Goal: Transaction & Acquisition: Download file/media

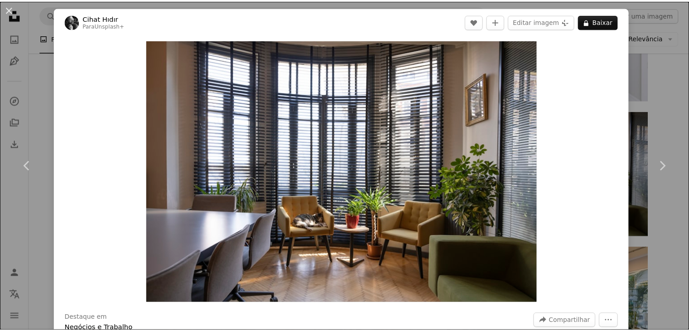
scroll to position [1183, 0]
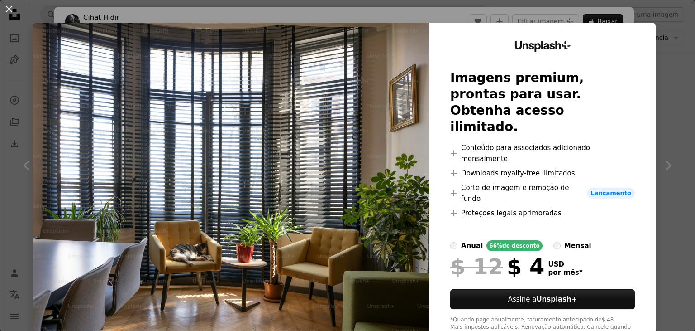
click at [665, 64] on div "An X shape Unsplash+ Imagens premium, prontas para usar. Obtenha acesso ilimita…" at bounding box center [347, 165] width 695 height 331
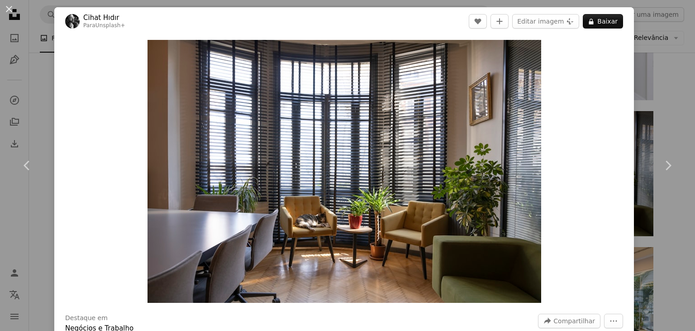
click at [676, 52] on div "An X shape Chevron left Chevron right Cihat Hıdır Para Unsplash+ A heart A plus…" at bounding box center [347, 165] width 695 height 331
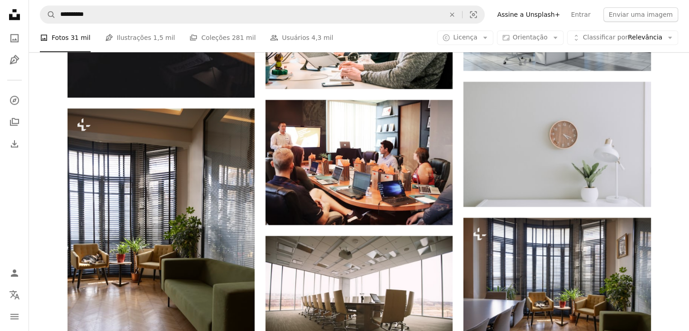
scroll to position [1065, 0]
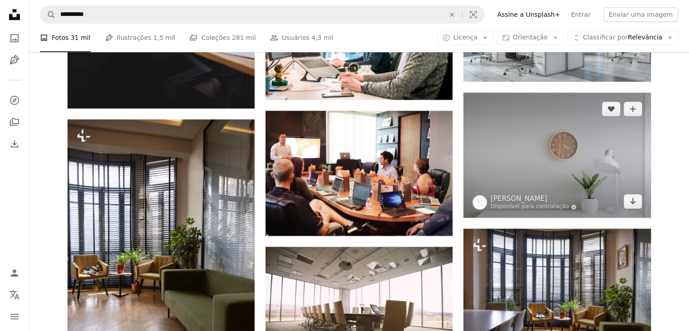
click at [577, 134] on img at bounding box center [556, 154] width 187 height 125
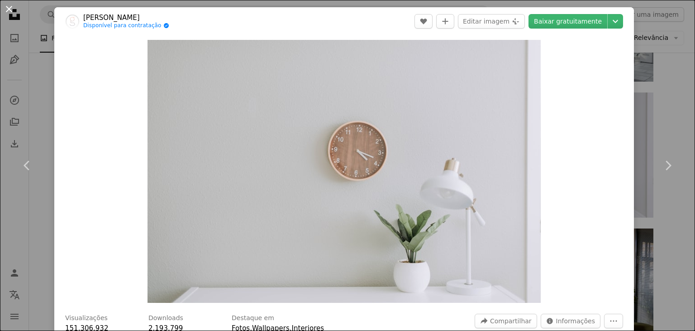
click at [9, 7] on button "An X shape" at bounding box center [9, 9] width 11 height 11
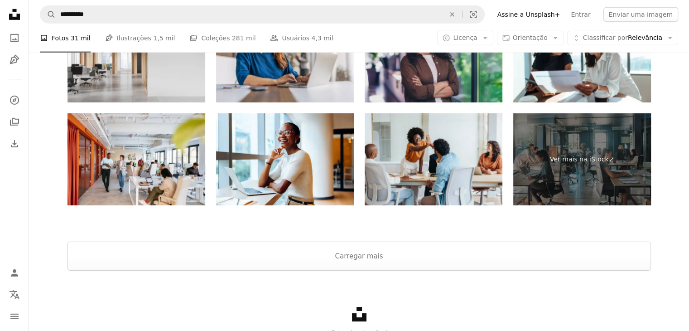
scroll to position [2808, 0]
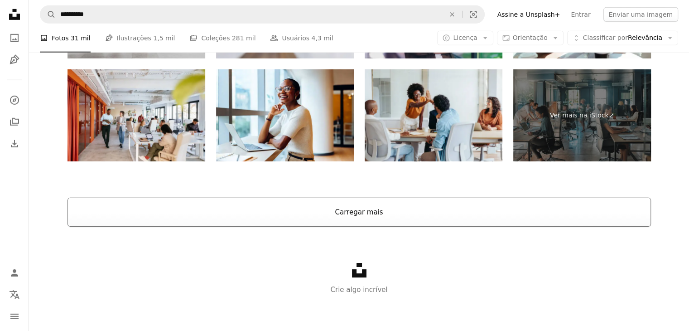
click at [406, 212] on button "Carregar mais" at bounding box center [358, 211] width 583 height 29
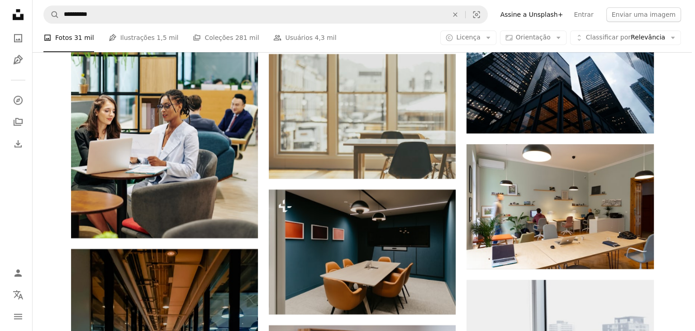
scroll to position [4325, 0]
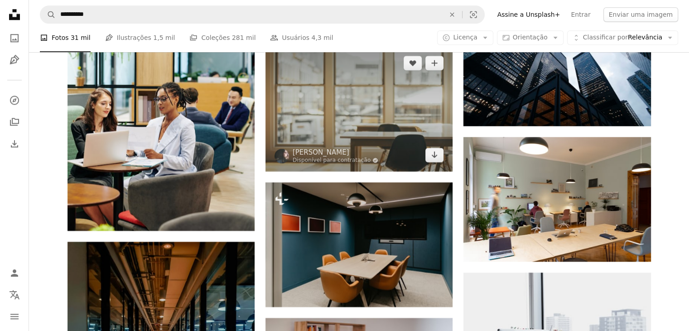
click at [322, 101] on img at bounding box center [358, 109] width 187 height 125
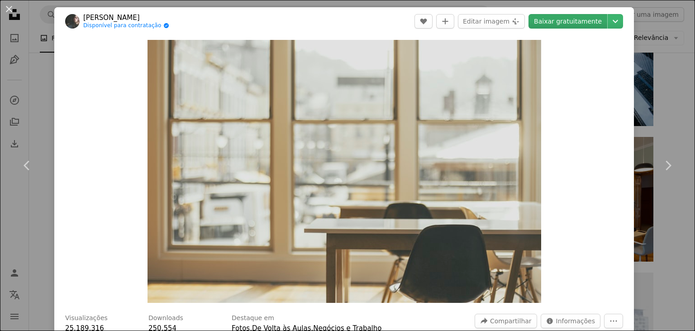
click at [564, 23] on link "Baixar gratuitamente" at bounding box center [568, 21] width 79 height 14
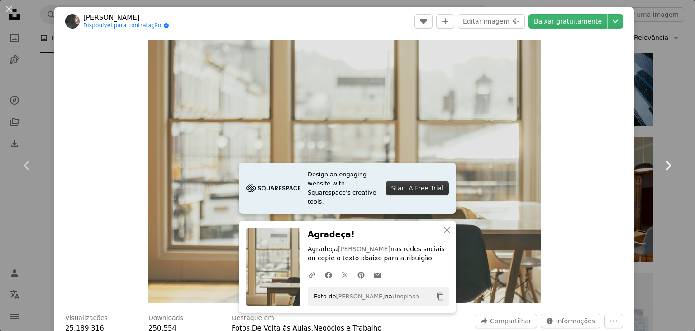
click at [667, 164] on icon "Chevron right" at bounding box center [668, 165] width 14 height 14
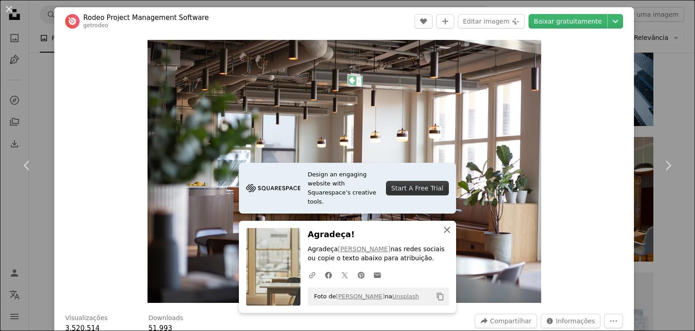
click at [443, 231] on icon "An X shape" at bounding box center [447, 229] width 11 height 11
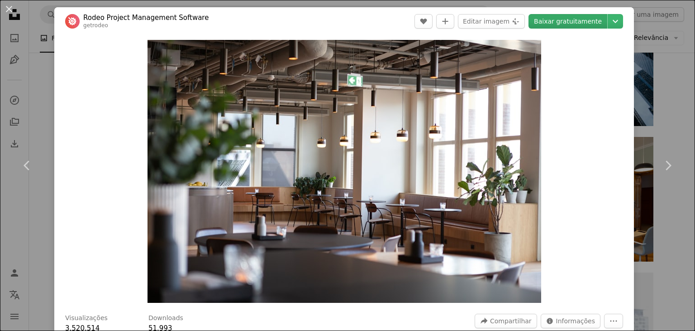
click at [552, 23] on link "Baixar gratuitamente" at bounding box center [568, 21] width 79 height 14
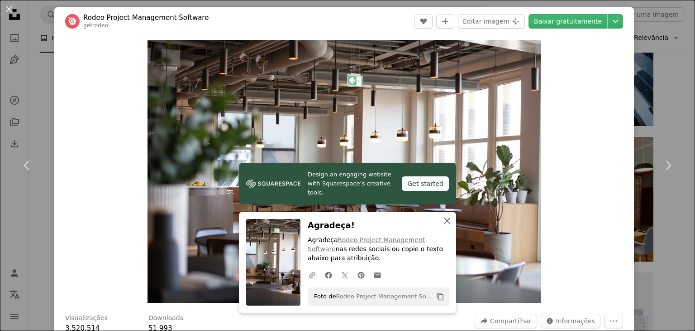
click at [442, 220] on icon "An X shape" at bounding box center [447, 220] width 11 height 11
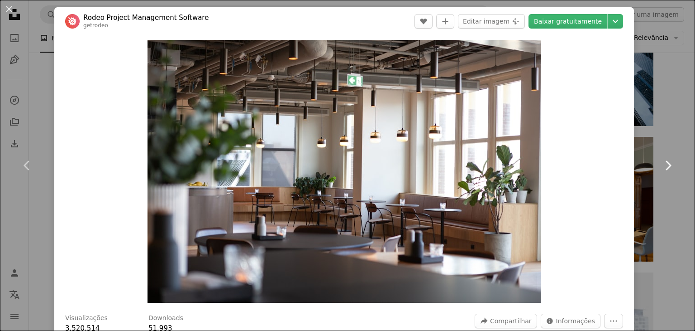
click at [661, 165] on icon "Chevron right" at bounding box center [668, 165] width 14 height 14
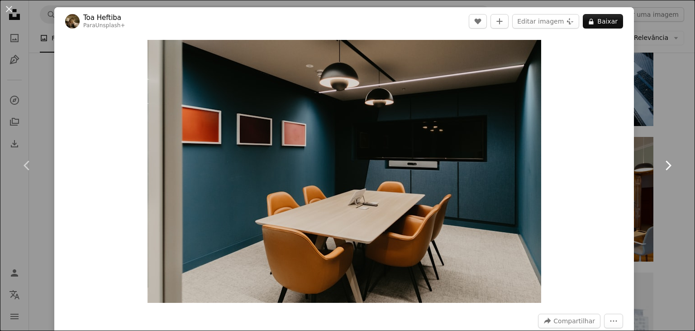
click at [661, 165] on icon "Chevron right" at bounding box center [668, 165] width 14 height 14
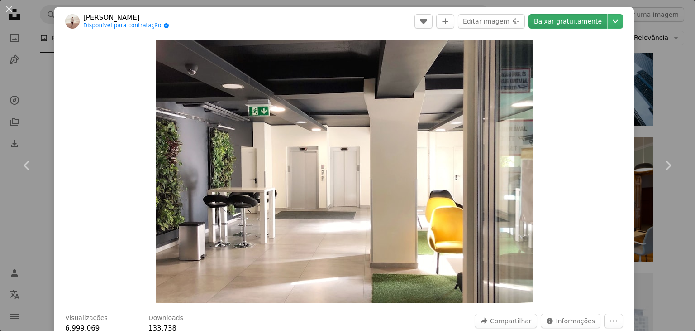
click at [552, 20] on link "Baixar gratuitamente" at bounding box center [568, 21] width 79 height 14
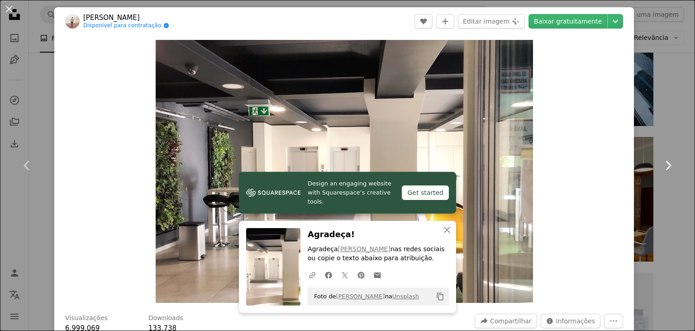
click at [663, 163] on icon "Chevron right" at bounding box center [668, 165] width 14 height 14
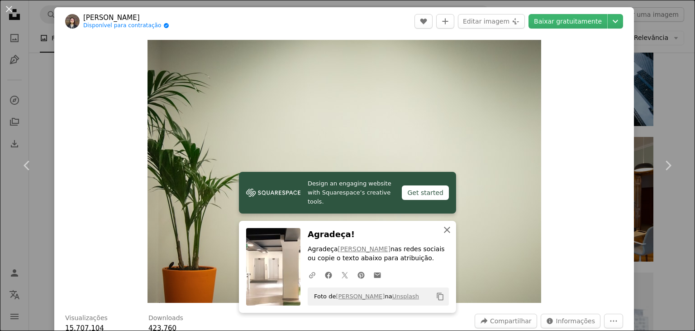
click at [442, 229] on icon "An X shape" at bounding box center [447, 229] width 11 height 11
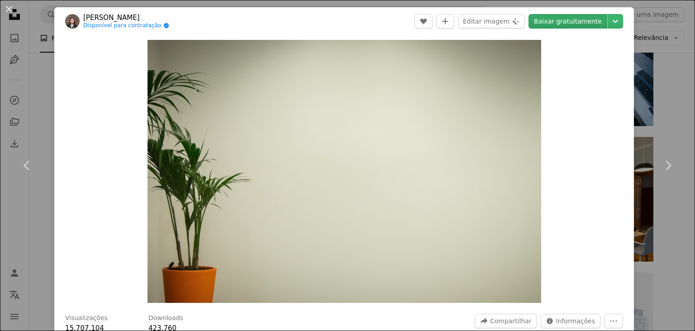
click at [588, 20] on link "Baixar gratuitamente" at bounding box center [568, 21] width 79 height 14
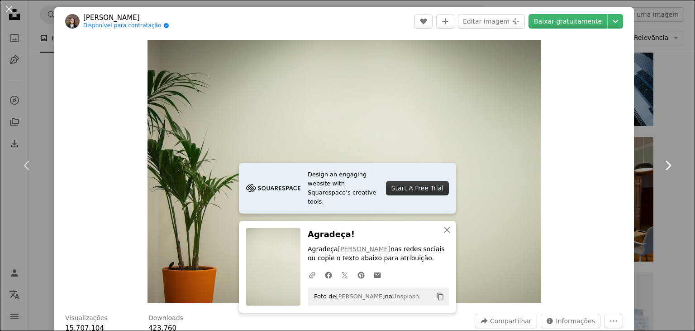
click at [662, 161] on icon "Chevron right" at bounding box center [668, 165] width 14 height 14
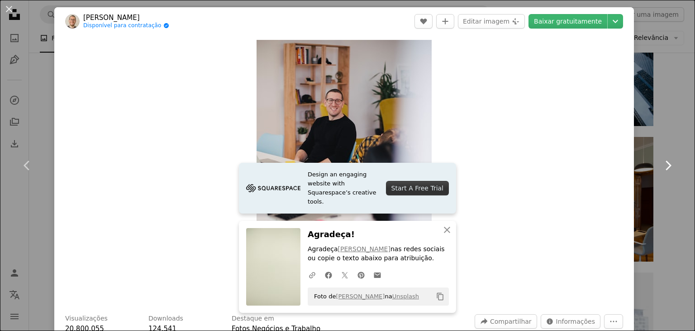
click at [661, 166] on icon "Chevron right" at bounding box center [668, 165] width 14 height 14
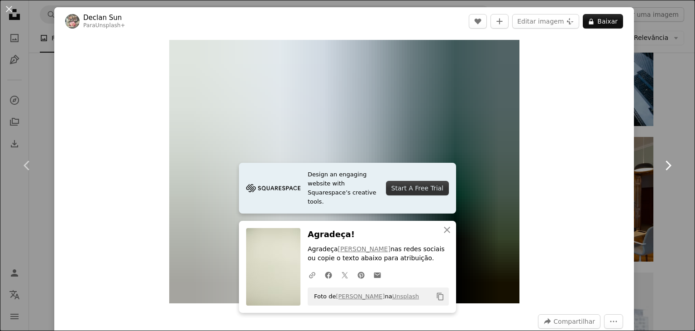
click at [665, 166] on icon "Chevron right" at bounding box center [668, 165] width 14 height 14
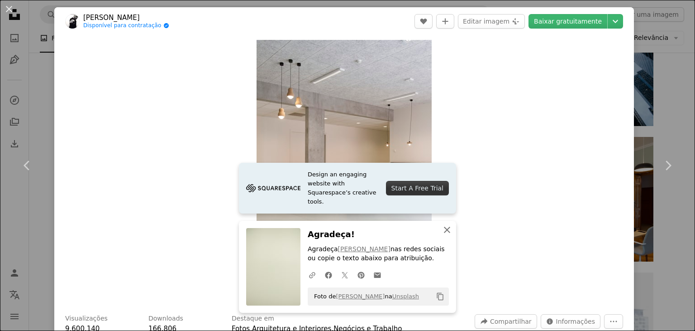
click at [444, 232] on icon "An X shape" at bounding box center [447, 229] width 11 height 11
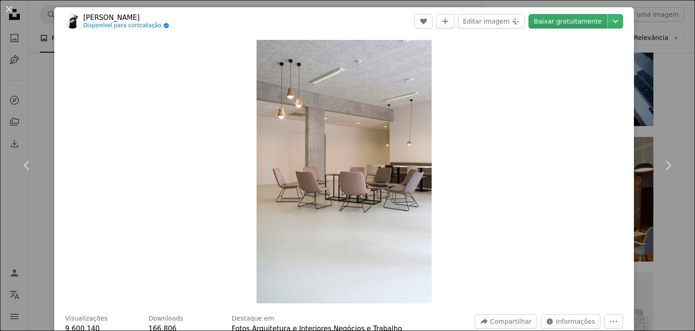
click at [572, 20] on link "Baixar gratuitamente" at bounding box center [568, 21] width 79 height 14
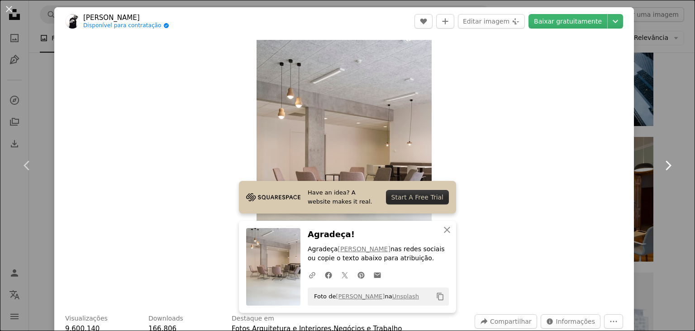
click at [662, 160] on icon "Chevron right" at bounding box center [668, 165] width 14 height 14
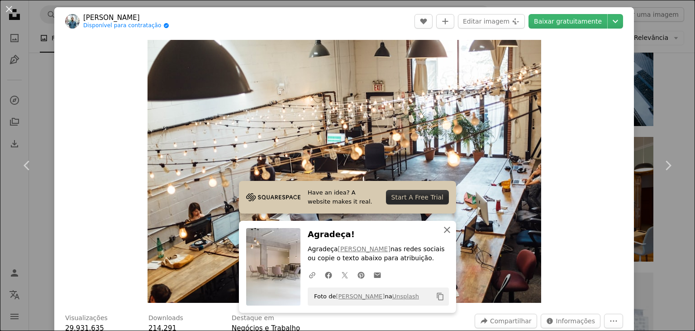
click at [443, 235] on button "An X shape Fechar" at bounding box center [447, 230] width 18 height 18
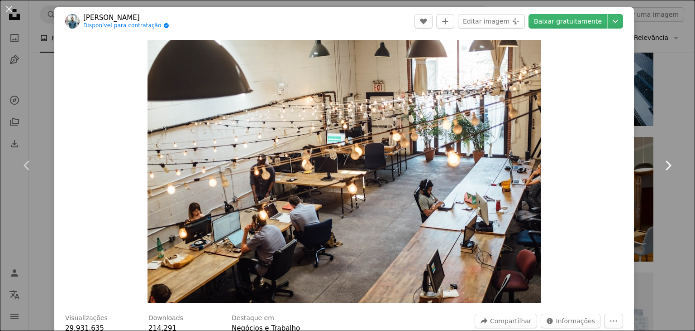
click at [661, 158] on icon "Chevron right" at bounding box center [668, 165] width 14 height 14
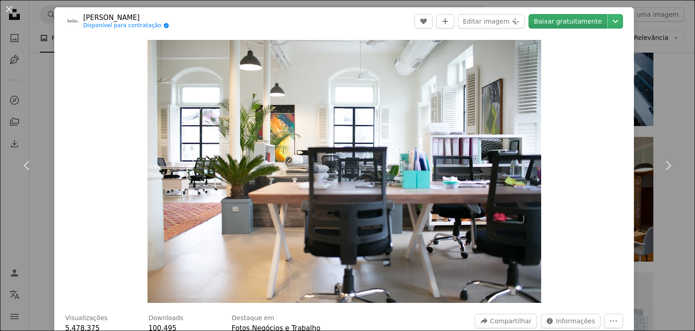
click at [566, 22] on link "Baixar gratuitamente" at bounding box center [568, 21] width 79 height 14
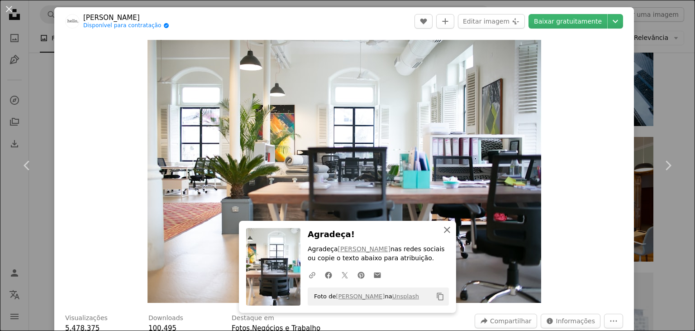
click at [443, 227] on icon "An X shape" at bounding box center [447, 229] width 11 height 11
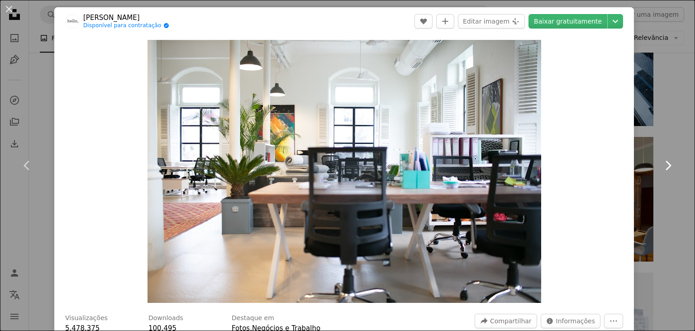
click at [661, 164] on icon "Chevron right" at bounding box center [668, 165] width 14 height 14
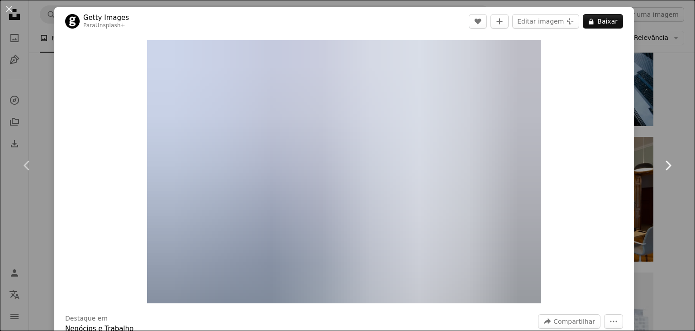
click at [661, 164] on icon "Chevron right" at bounding box center [668, 165] width 14 height 14
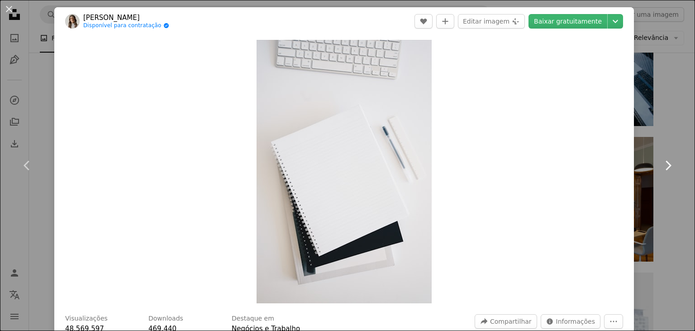
click at [661, 164] on icon "Chevron right" at bounding box center [668, 165] width 14 height 14
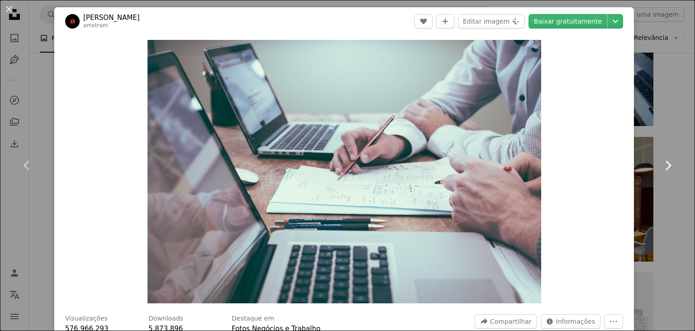
click at [661, 164] on icon "Chevron right" at bounding box center [668, 165] width 14 height 14
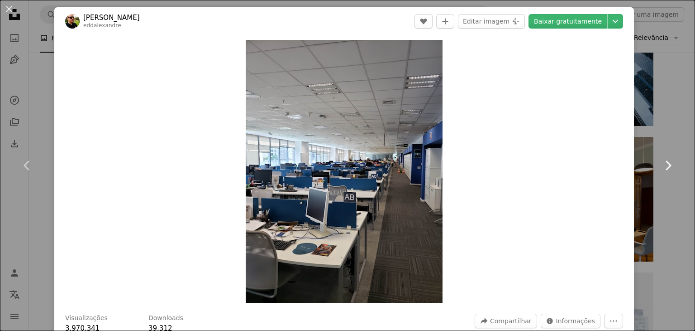
click at [661, 164] on icon "Chevron right" at bounding box center [668, 165] width 14 height 14
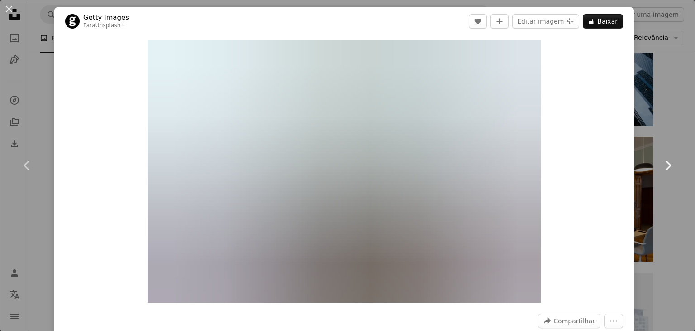
click at [661, 164] on icon "Chevron right" at bounding box center [668, 165] width 14 height 14
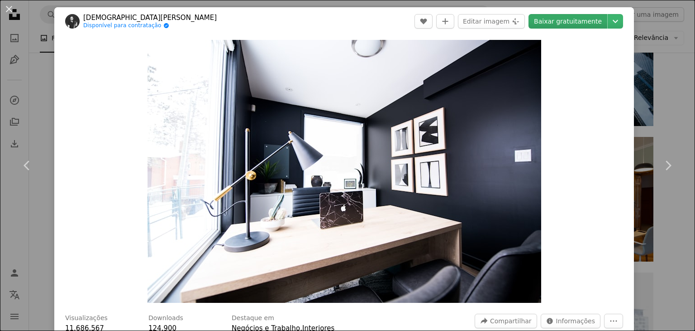
click at [547, 22] on link "Baixar gratuitamente" at bounding box center [568, 21] width 79 height 14
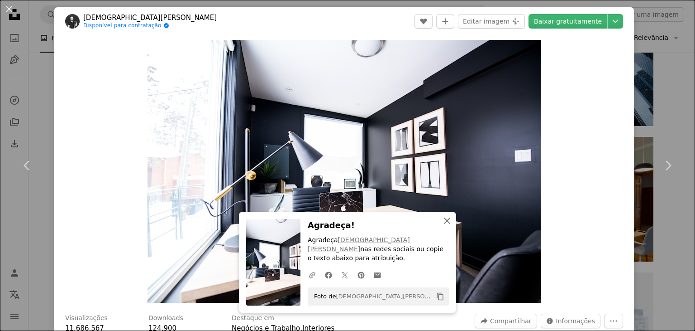
click at [447, 226] on icon "An X shape" at bounding box center [447, 220] width 11 height 11
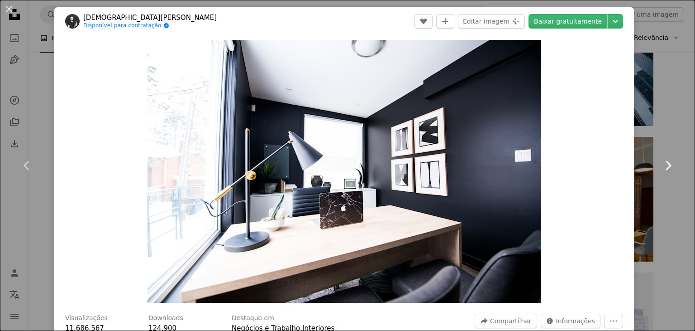
click at [661, 163] on icon "Chevron right" at bounding box center [668, 165] width 14 height 14
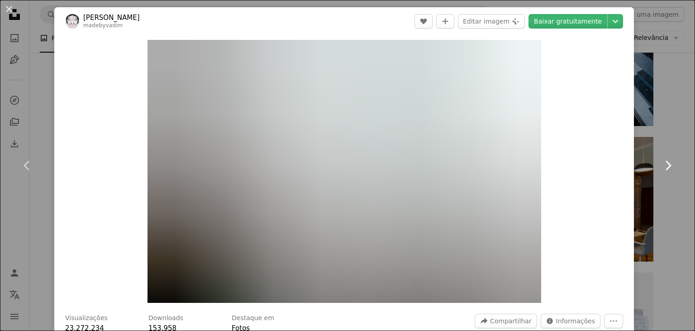
click at [666, 164] on icon at bounding box center [669, 165] width 6 height 10
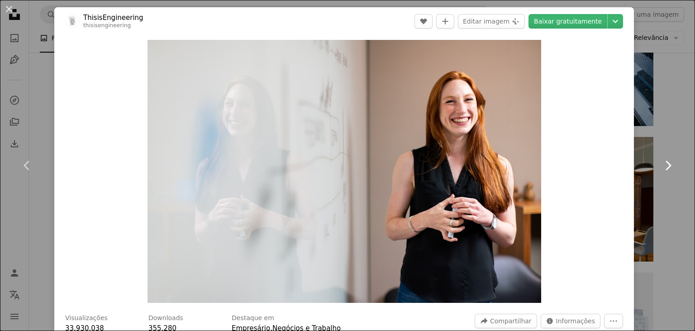
click at [666, 164] on icon at bounding box center [669, 165] width 6 height 10
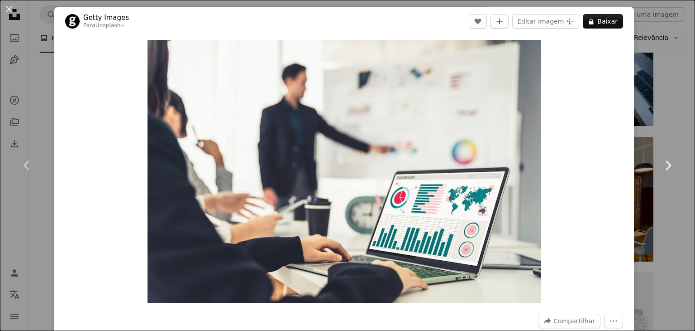
click at [666, 164] on icon at bounding box center [669, 165] width 6 height 10
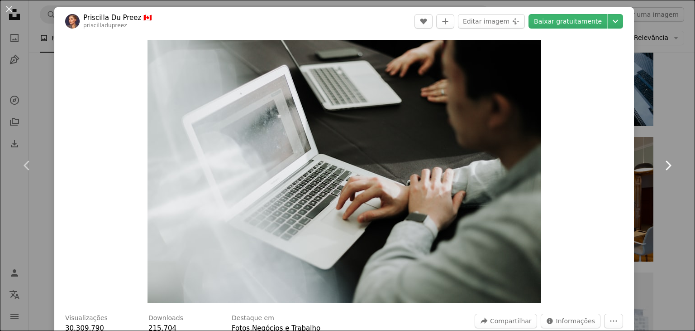
click at [666, 164] on icon at bounding box center [669, 165] width 6 height 10
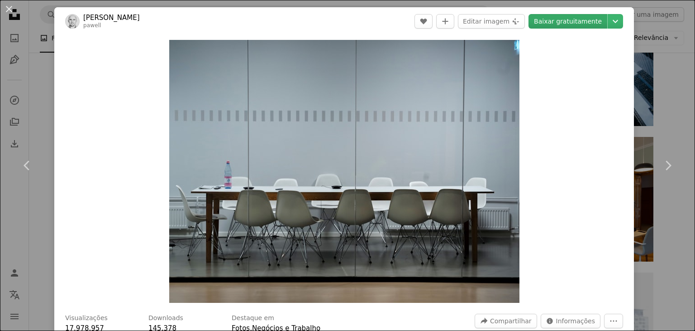
click at [552, 23] on link "Baixar gratuitamente" at bounding box center [568, 21] width 79 height 14
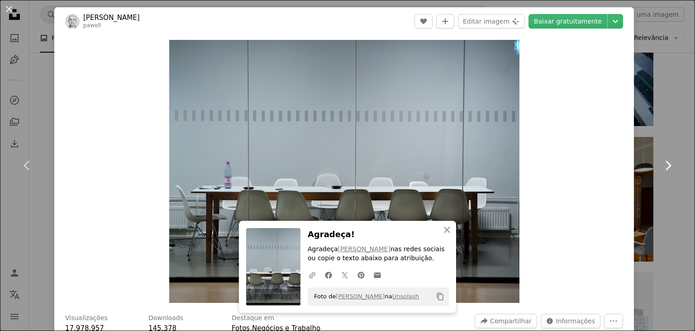
click at [661, 163] on icon "Chevron right" at bounding box center [668, 165] width 14 height 14
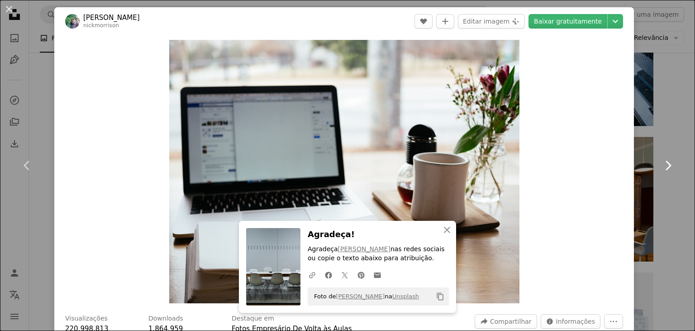
click at [661, 163] on icon "Chevron right" at bounding box center [668, 165] width 14 height 14
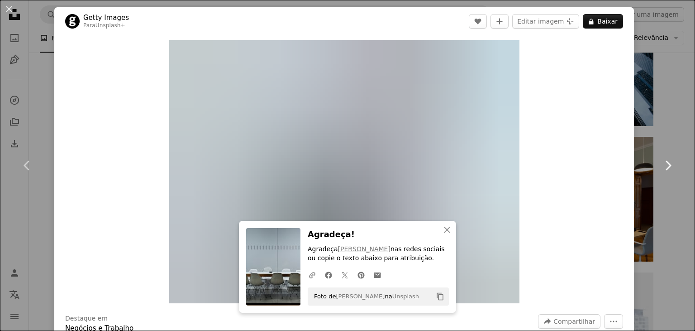
click at [661, 163] on icon "Chevron right" at bounding box center [668, 165] width 14 height 14
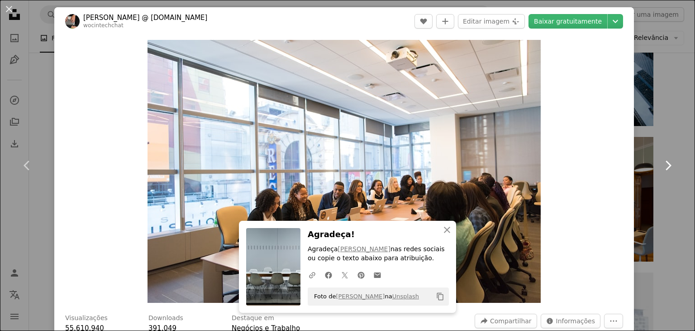
click at [661, 163] on icon "Chevron right" at bounding box center [668, 165] width 14 height 14
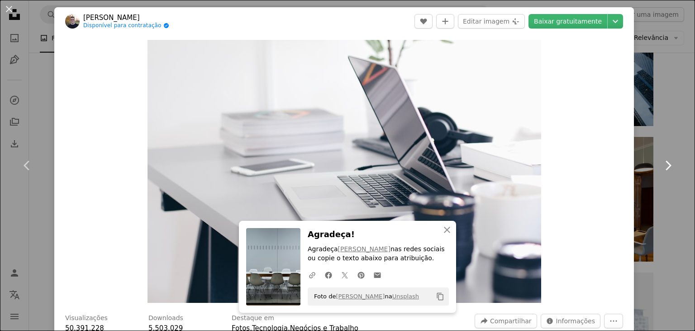
click at [661, 163] on icon "Chevron right" at bounding box center [668, 165] width 14 height 14
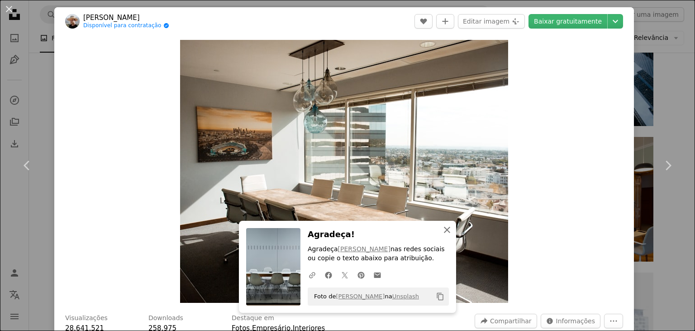
click at [444, 231] on icon "button" at bounding box center [447, 229] width 6 height 6
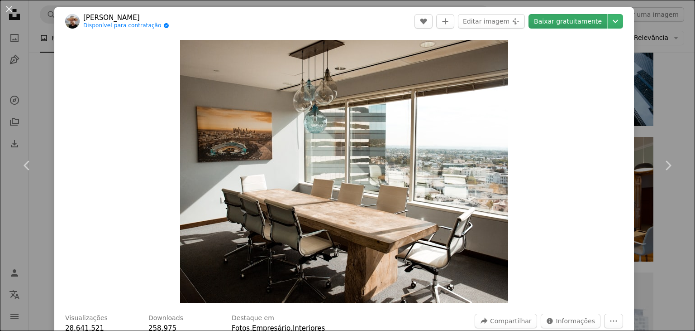
click at [559, 16] on link "Baixar gratuitamente" at bounding box center [568, 21] width 79 height 14
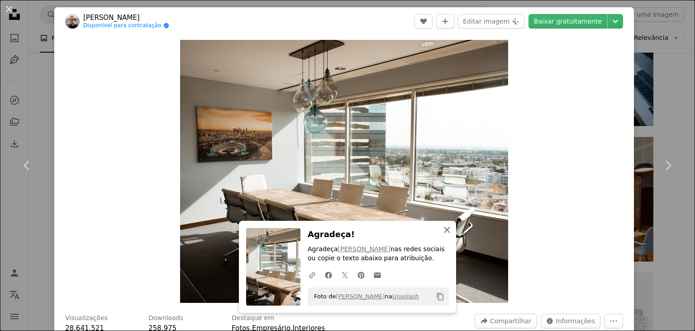
click at [444, 231] on icon "An X shape" at bounding box center [447, 229] width 11 height 11
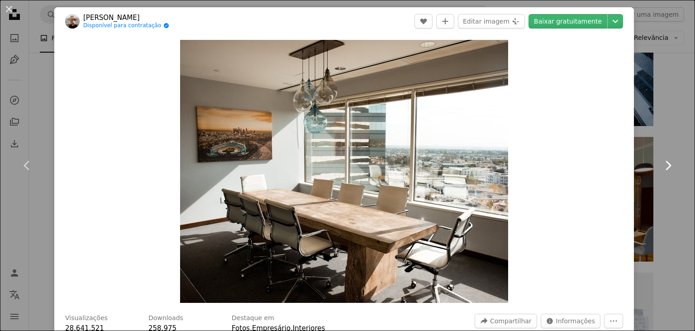
click at [666, 163] on icon at bounding box center [669, 165] width 6 height 10
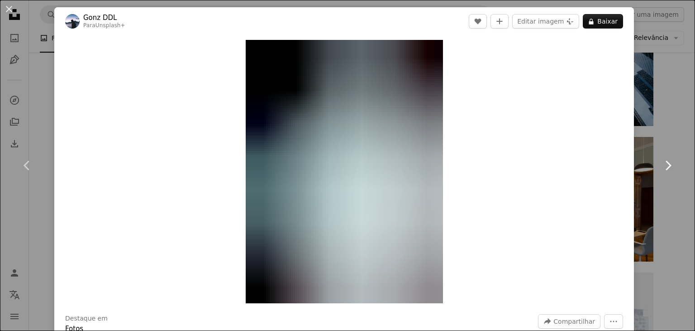
click at [666, 163] on icon at bounding box center [669, 165] width 6 height 10
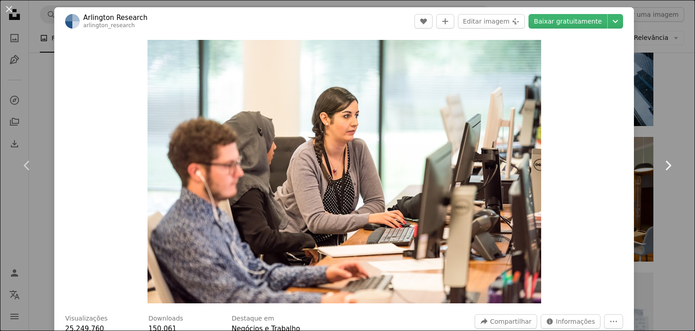
click at [666, 163] on icon at bounding box center [669, 165] width 6 height 10
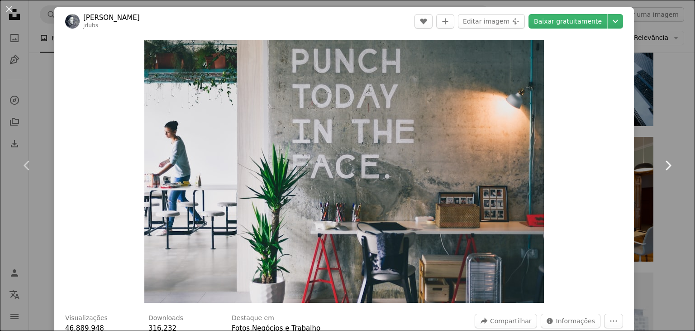
click at [666, 163] on icon at bounding box center [669, 165] width 6 height 10
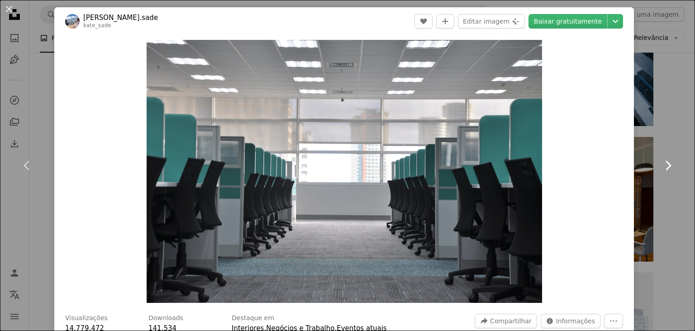
click at [666, 163] on icon at bounding box center [669, 165] width 6 height 10
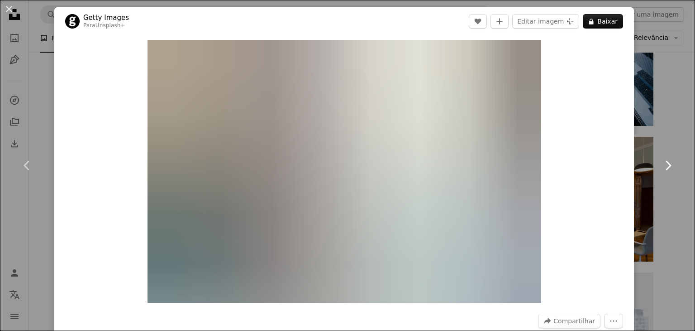
click at [666, 163] on icon at bounding box center [669, 165] width 6 height 10
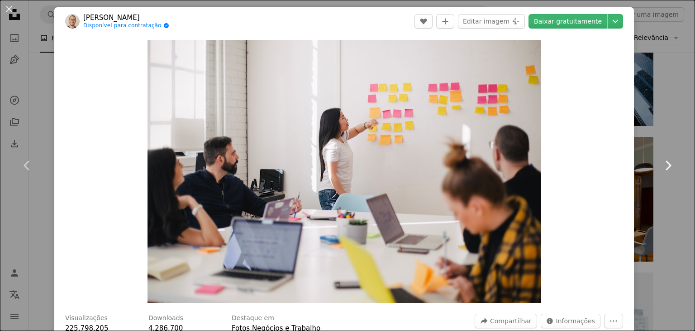
click at [661, 163] on icon "Chevron right" at bounding box center [668, 165] width 14 height 14
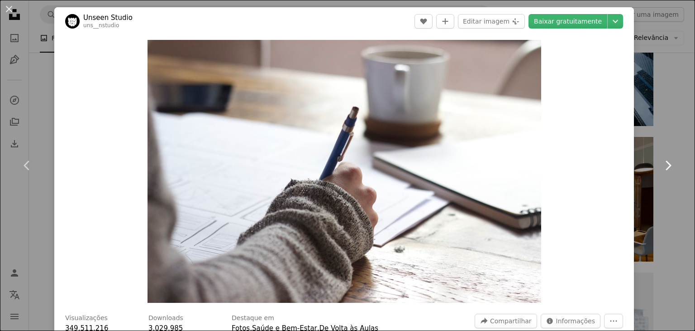
click at [661, 163] on icon "Chevron right" at bounding box center [668, 165] width 14 height 14
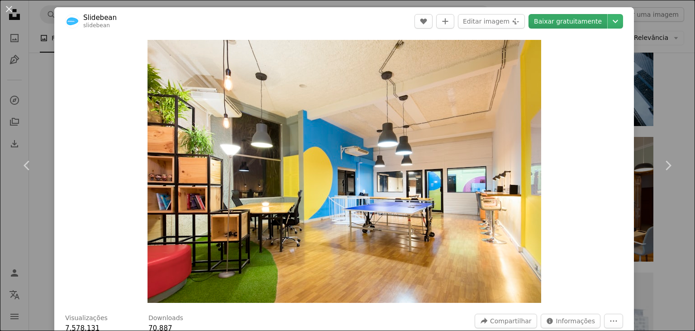
click at [565, 23] on link "Baixar gratuitamente" at bounding box center [568, 21] width 79 height 14
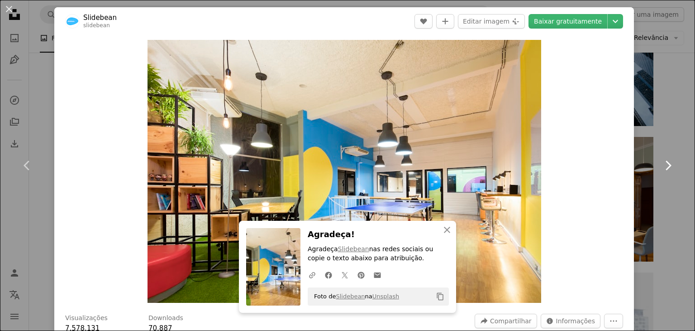
click at [661, 163] on icon "Chevron right" at bounding box center [668, 165] width 14 height 14
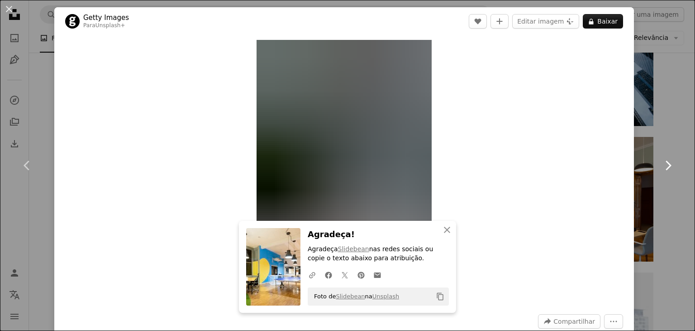
click at [663, 161] on icon "Chevron right" at bounding box center [668, 165] width 14 height 14
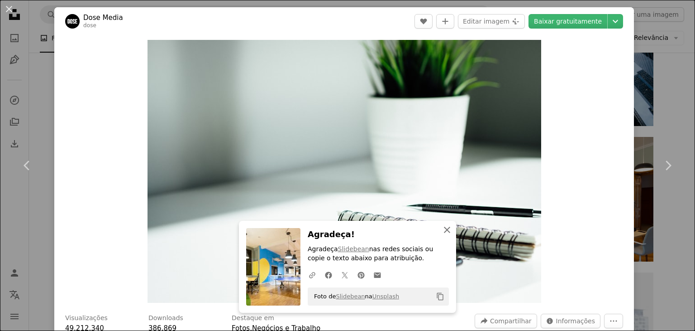
click at [442, 234] on icon "An X shape" at bounding box center [447, 229] width 11 height 11
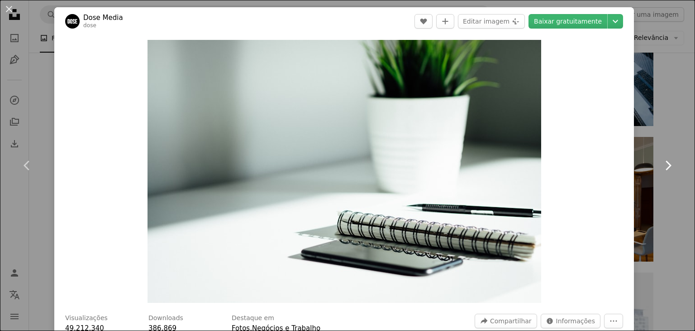
click at [661, 165] on icon "Chevron right" at bounding box center [668, 165] width 14 height 14
